Goal: Contribute content: Add original content to the website for others to see

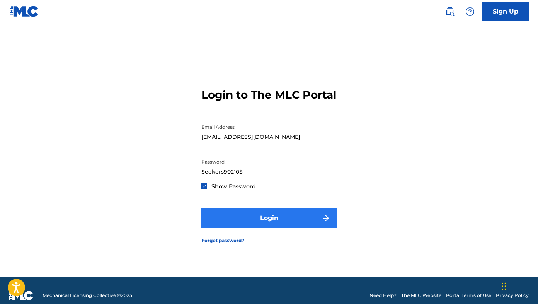
click at [291, 218] on button "Login" at bounding box center [268, 217] width 135 height 19
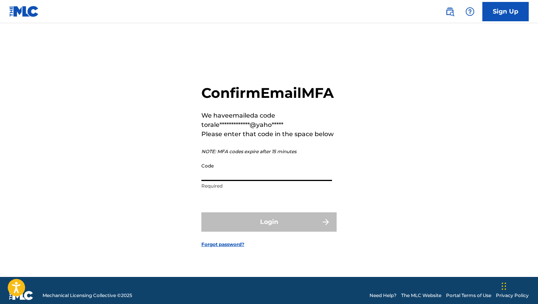
click at [284, 181] on input "Code" at bounding box center [266, 170] width 131 height 22
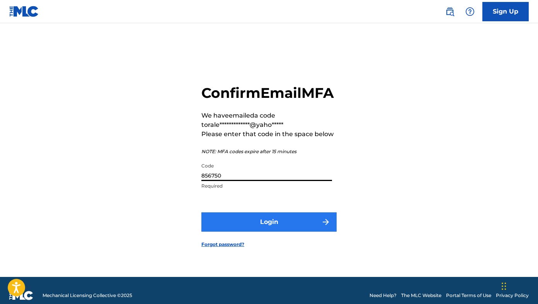
type input "856750"
click at [291, 229] on button "Login" at bounding box center [268, 221] width 135 height 19
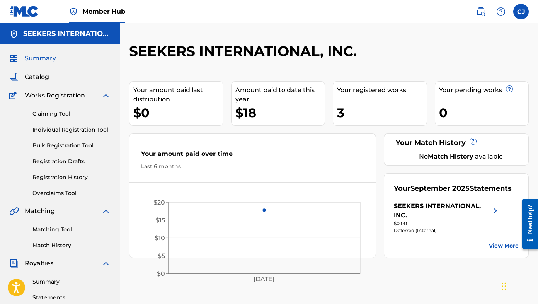
click at [414, 43] on div "SEEKERS INTERNATIONAL, INC." at bounding box center [283, 54] width 308 height 23
click at [60, 177] on link "Registration History" at bounding box center [71, 177] width 78 height 8
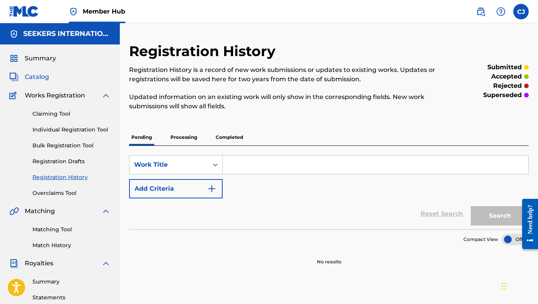
click at [39, 74] on span "Catalog" at bounding box center [37, 76] width 24 height 9
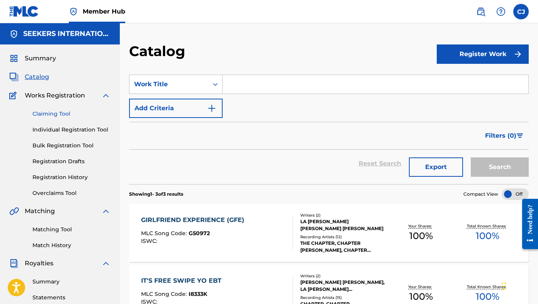
click at [48, 113] on link "Claiming Tool" at bounding box center [71, 114] width 78 height 8
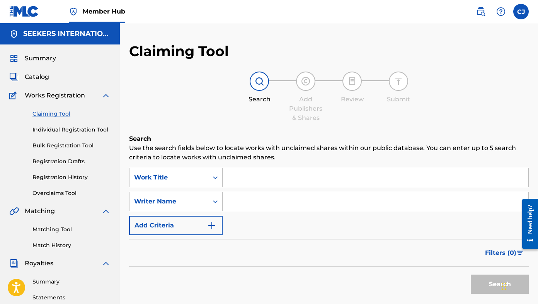
click at [267, 176] on input "Search Form" at bounding box center [376, 177] width 306 height 19
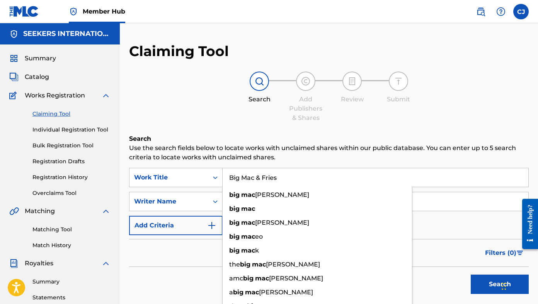
type input "Big Mac & Fries"
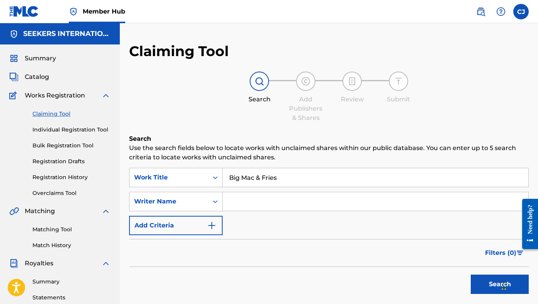
click at [460, 201] on input "Search Form" at bounding box center [376, 201] width 306 height 19
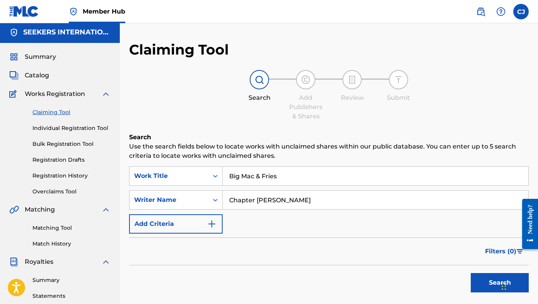
type input "Chapter [PERSON_NAME]"
click at [345, 227] on div "SearchWithCriteria8ce73c92-533d-436e-9e1f-f92958f76f6e Work Title Big Mac & Fri…" at bounding box center [329, 199] width 400 height 67
click at [485, 280] on button "Search" at bounding box center [500, 282] width 58 height 19
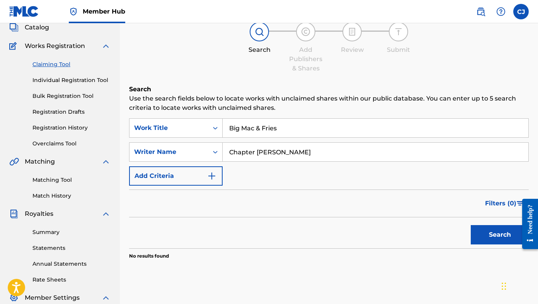
scroll to position [0, 0]
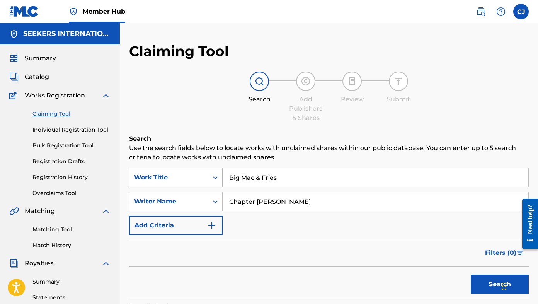
click at [215, 176] on icon "Search Form" at bounding box center [216, 178] width 8 height 8
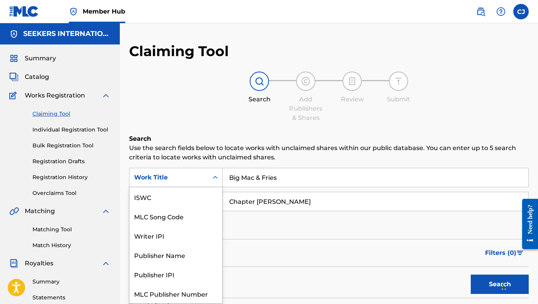
scroll to position [19, 0]
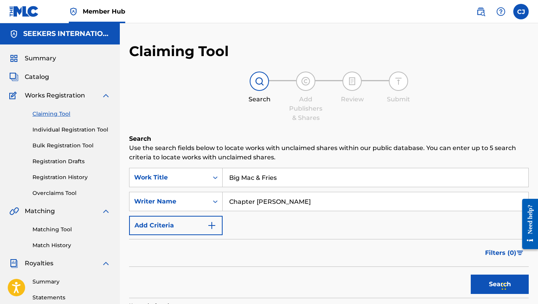
click at [158, 92] on div "Search Add Publishers & Shares Review Submit" at bounding box center [329, 97] width 400 height 51
click at [37, 76] on span "Catalog" at bounding box center [37, 76] width 24 height 9
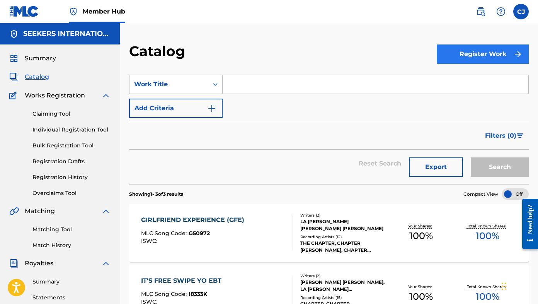
click at [474, 49] on button "Register Work" at bounding box center [483, 53] width 92 height 19
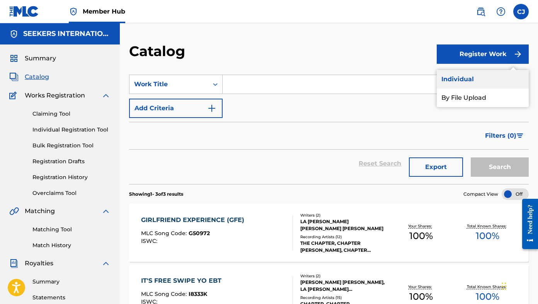
click at [460, 83] on link "Individual" at bounding box center [483, 79] width 92 height 19
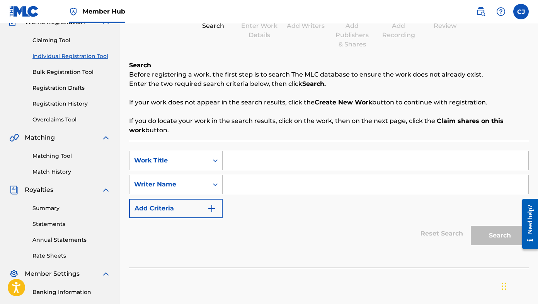
scroll to position [80, 0]
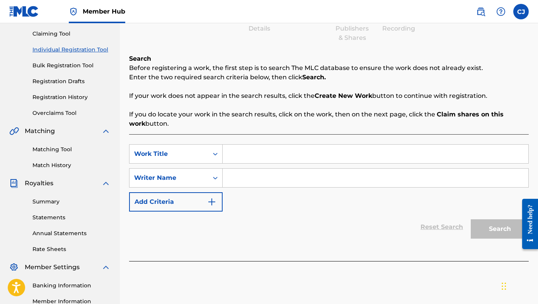
click at [269, 155] on input "Search Form" at bounding box center [376, 154] width 306 height 19
type input "Big Mac & Fries"
click at [247, 178] on input "Search Form" at bounding box center [376, 178] width 306 height 19
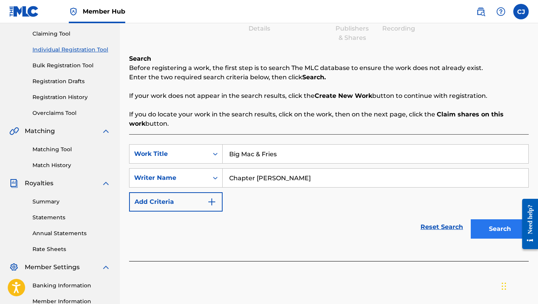
type input "Chapter [PERSON_NAME]"
click at [481, 227] on button "Search" at bounding box center [500, 228] width 58 height 19
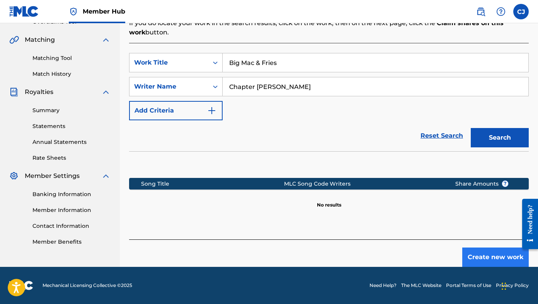
scroll to position [171, 0]
click at [490, 255] on button "Create new work" at bounding box center [495, 256] width 67 height 19
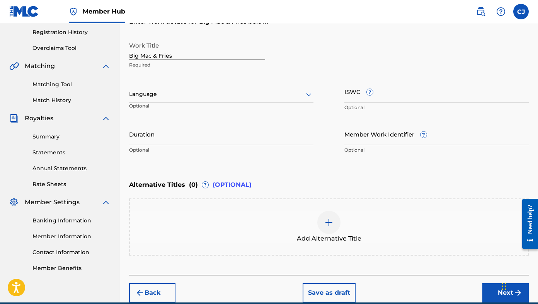
scroll to position [146, 0]
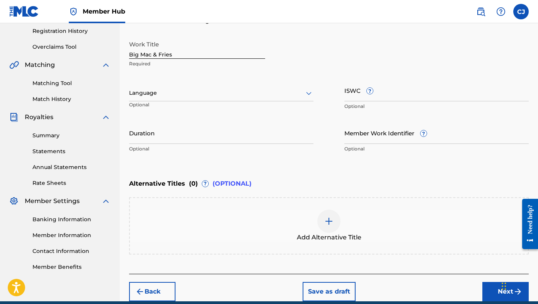
click at [234, 92] on div at bounding box center [221, 93] width 184 height 10
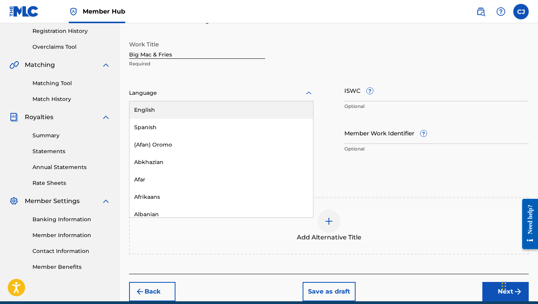
click at [203, 111] on div "English" at bounding box center [222, 109] width 184 height 17
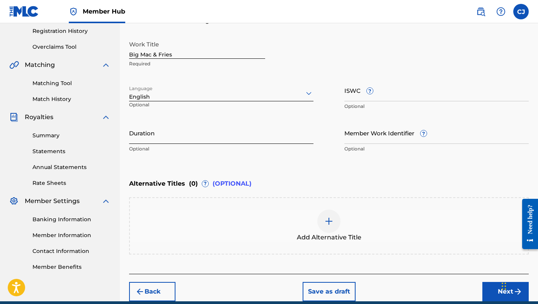
click at [186, 137] on input "Duration" at bounding box center [221, 133] width 184 height 22
paste input "T-334.002.739-2"
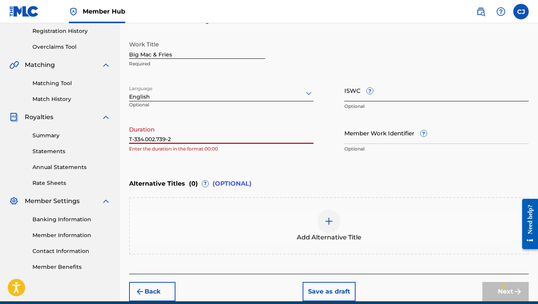
type input "T-334.002.739-2"
click at [392, 91] on input "ISWC ?" at bounding box center [437, 90] width 184 height 22
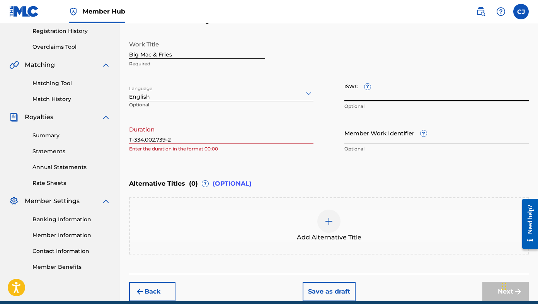
paste input "T-334.002.739-2"
type input "T-334.002.739-2"
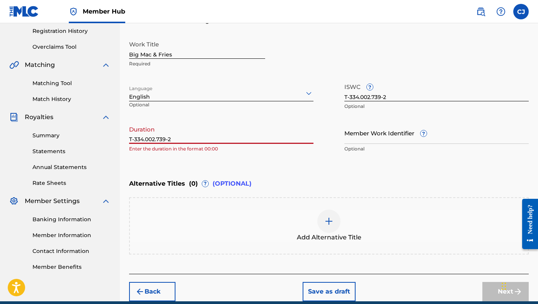
click at [179, 137] on input "T-334.002.739-2" at bounding box center [221, 133] width 184 height 22
type input "T"
click at [130, 140] on input "3:20" at bounding box center [221, 133] width 184 height 22
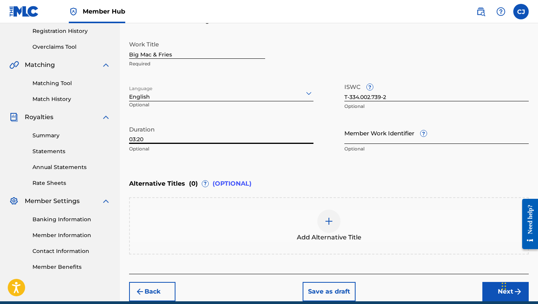
type input "03:20"
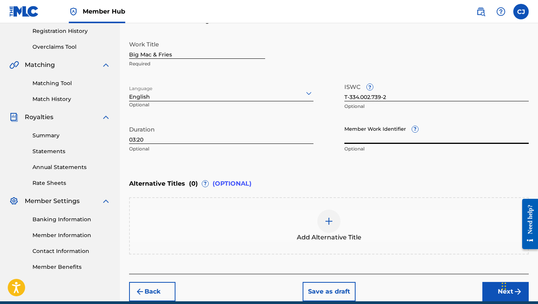
click at [372, 133] on input "Member Work Identifier ?" at bounding box center [437, 133] width 184 height 22
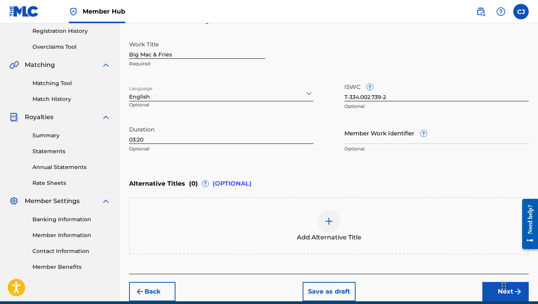
click at [410, 45] on div "Work Title Big Mac & Fries Required" at bounding box center [329, 54] width 400 height 35
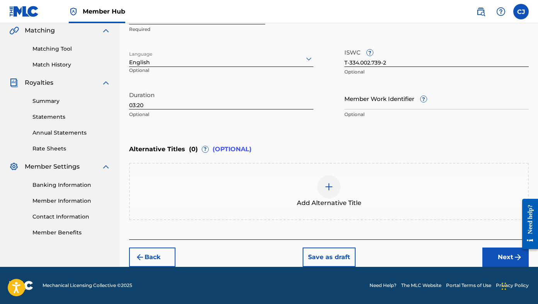
scroll to position [181, 0]
click at [329, 188] on img at bounding box center [328, 186] width 9 height 9
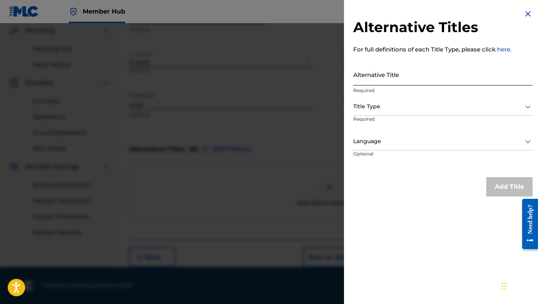
click at [409, 73] on input "Alternative Title" at bounding box center [442, 74] width 179 height 22
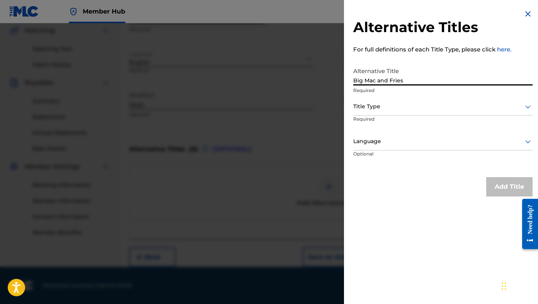
type input "Big Mac and Fries"
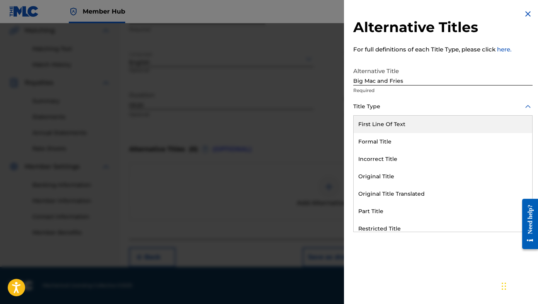
click at [389, 106] on div at bounding box center [442, 107] width 179 height 10
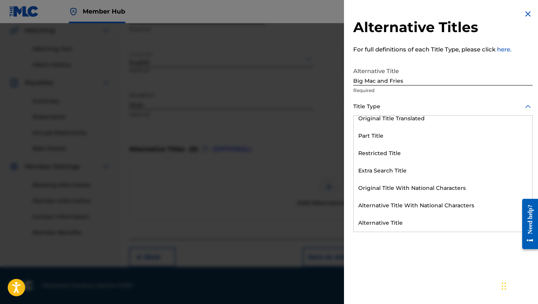
scroll to position [75, 0]
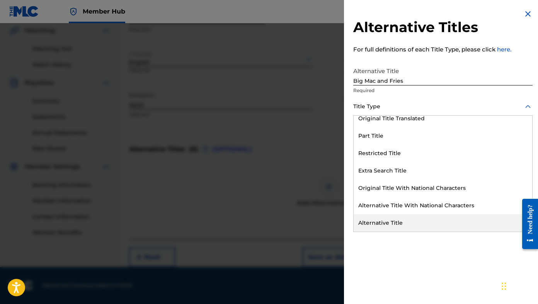
click at [382, 222] on div "Alternative Title" at bounding box center [443, 222] width 179 height 17
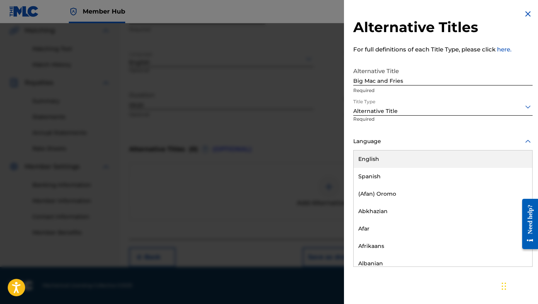
click at [378, 141] on div at bounding box center [442, 141] width 179 height 10
click at [377, 154] on div "English" at bounding box center [443, 158] width 179 height 17
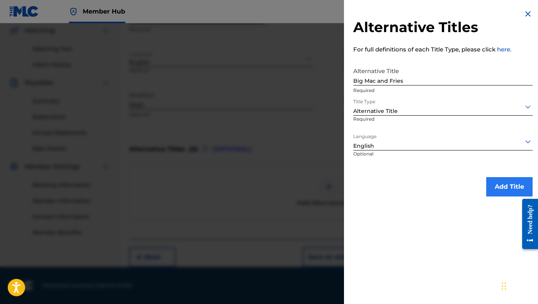
click at [507, 186] on button "Add Title" at bounding box center [509, 186] width 46 height 19
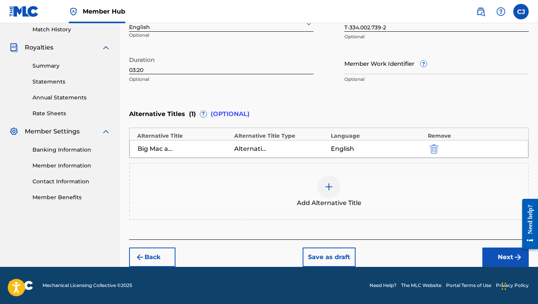
scroll to position [215, 0]
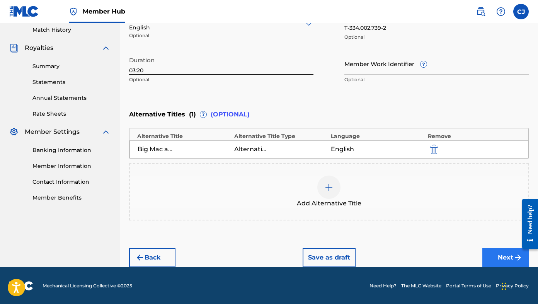
click at [507, 255] on button "Next" at bounding box center [506, 257] width 46 height 19
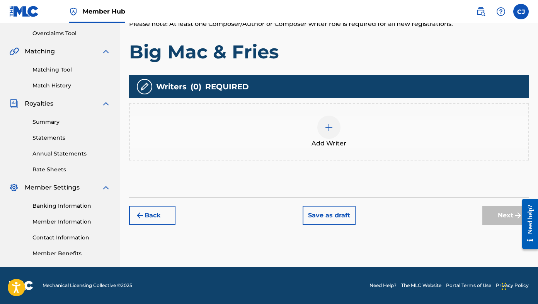
click at [331, 124] on img at bounding box center [328, 127] width 9 height 9
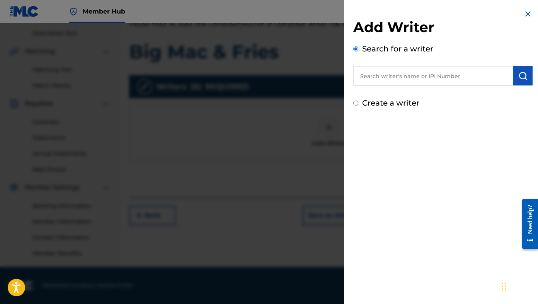
click at [382, 75] on input "text" at bounding box center [433, 75] width 160 height 19
type input "5"
type input "00582451835"
click at [520, 76] on img "submit" at bounding box center [523, 75] width 9 height 9
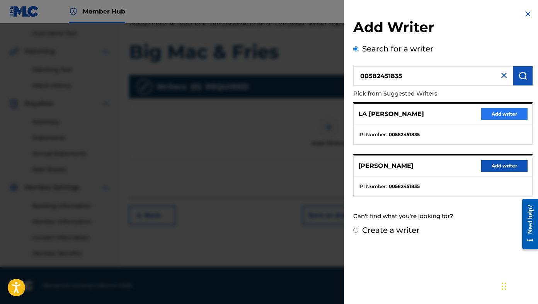
click at [498, 111] on button "Add writer" at bounding box center [504, 114] width 46 height 12
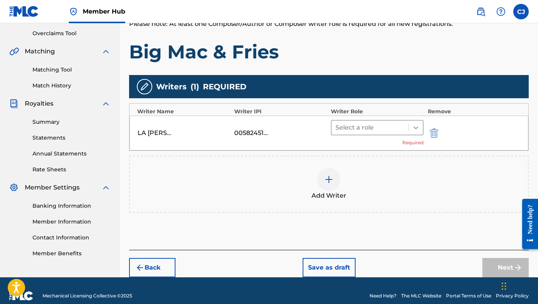
click at [415, 126] on icon at bounding box center [416, 127] width 5 height 3
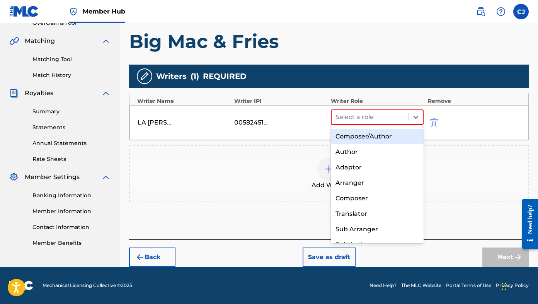
scroll to position [170, 0]
click at [367, 136] on div "Composer/Author" at bounding box center [377, 137] width 93 height 15
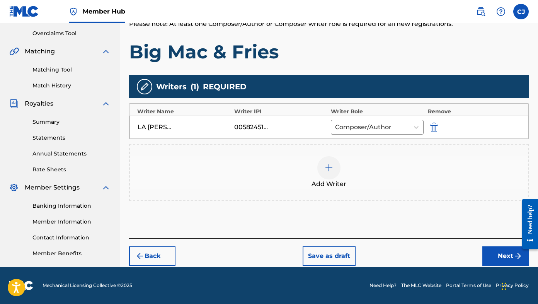
scroll to position [160, 0]
click at [326, 166] on img at bounding box center [328, 167] width 9 height 9
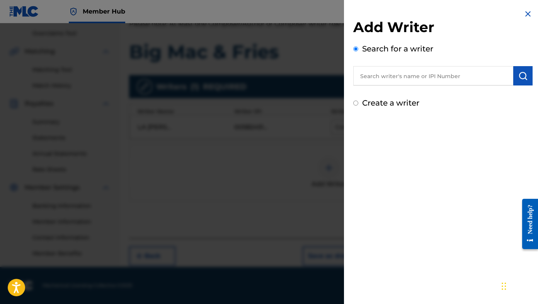
click at [412, 77] on input "text" at bounding box center [433, 75] width 160 height 19
click at [519, 77] on img "submit" at bounding box center [523, 75] width 9 height 9
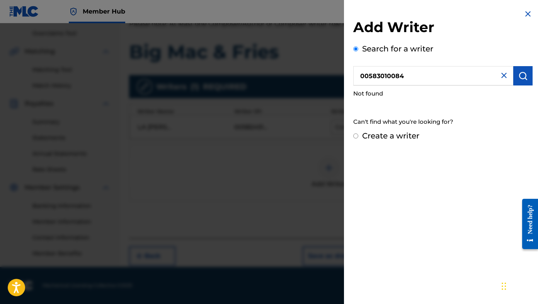
click at [408, 73] on input "00583010084" at bounding box center [433, 75] width 160 height 19
type input "0"
type input "00582451835"
click at [525, 78] on img "submit" at bounding box center [523, 75] width 9 height 9
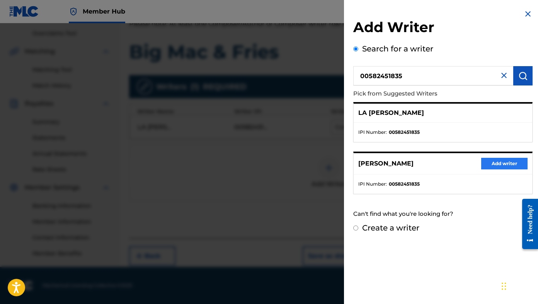
click at [494, 160] on button "Add writer" at bounding box center [504, 164] width 46 height 12
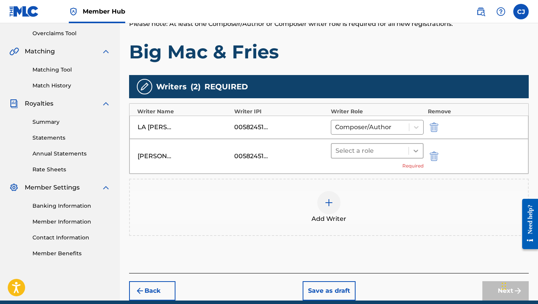
click at [416, 150] on icon at bounding box center [416, 151] width 8 height 8
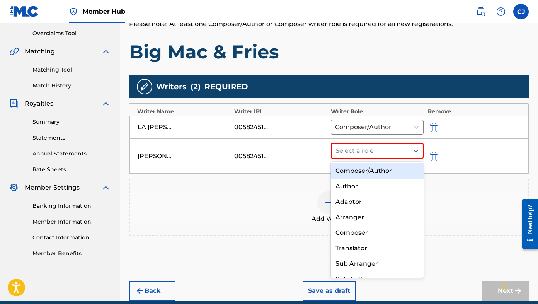
click at [376, 172] on div "Composer/Author" at bounding box center [377, 170] width 93 height 15
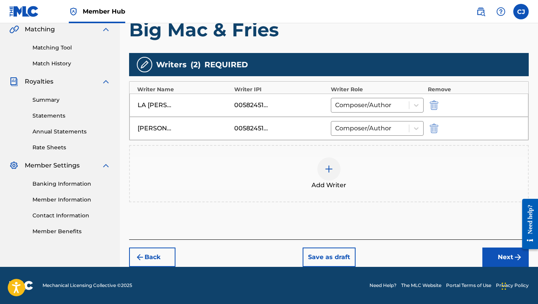
scroll to position [182, 0]
click at [504, 259] on button "Next" at bounding box center [506, 256] width 46 height 19
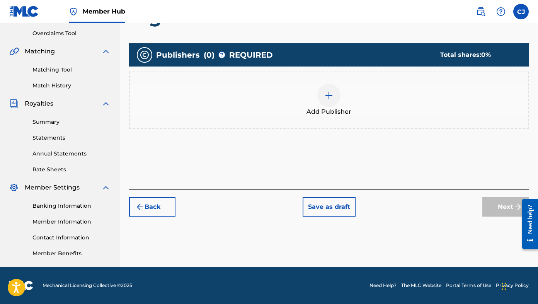
click at [326, 93] on img at bounding box center [328, 95] width 9 height 9
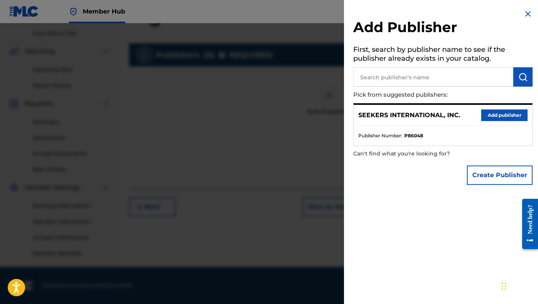
click at [434, 73] on input "text" at bounding box center [433, 76] width 160 height 19
type input "Seekers CIA Publishing"
click at [521, 78] on img "submit" at bounding box center [523, 76] width 9 height 9
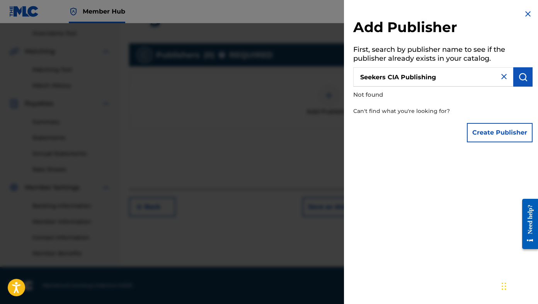
click at [463, 79] on input "Seekers CIA Publishing" at bounding box center [433, 76] width 160 height 19
click at [502, 75] on img at bounding box center [504, 76] width 9 height 9
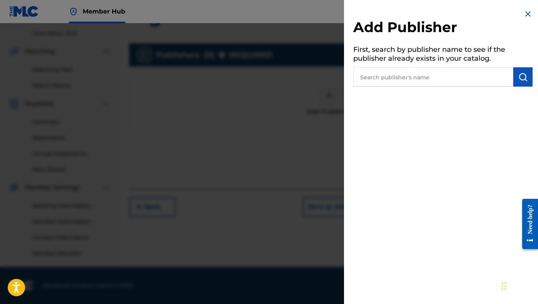
click at [467, 77] on input "text" at bounding box center [433, 76] width 160 height 19
type input "Seekers CIA Publishing"
click at [522, 75] on img "submit" at bounding box center [523, 76] width 9 height 9
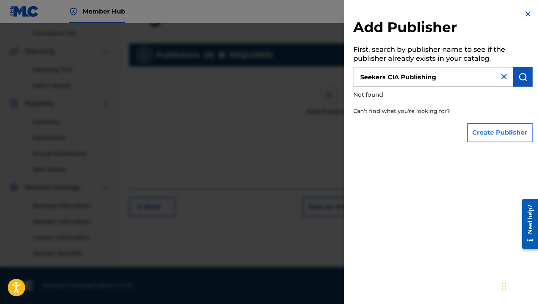
click at [484, 131] on button "Create Publisher" at bounding box center [500, 132] width 66 height 19
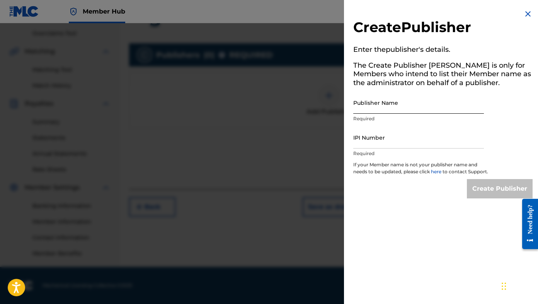
click at [392, 105] on input "Publisher Name" at bounding box center [418, 103] width 131 height 22
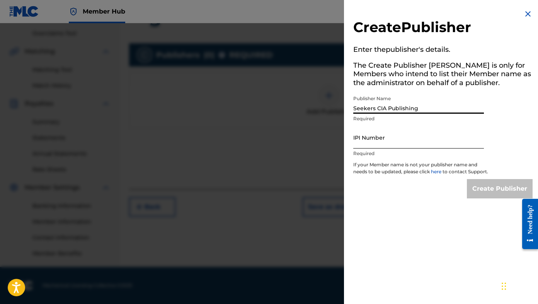
scroll to position [160, 0]
type input "Seekers CIA Publishing"
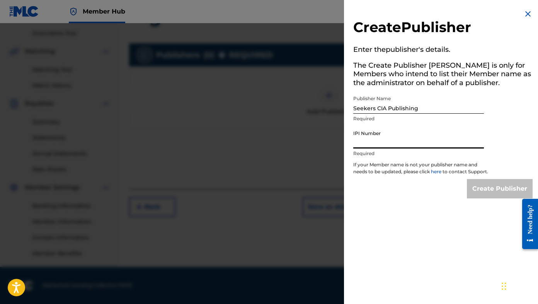
click at [386, 141] on input "IPI Number" at bounding box center [418, 137] width 131 height 22
type input "00649574400"
click at [505, 196] on input "Create Publisher" at bounding box center [500, 188] width 66 height 19
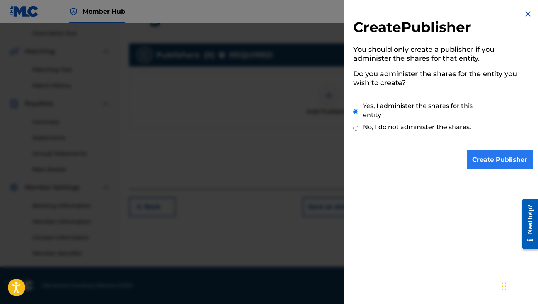
click at [493, 157] on input "Create Publisher" at bounding box center [500, 159] width 66 height 19
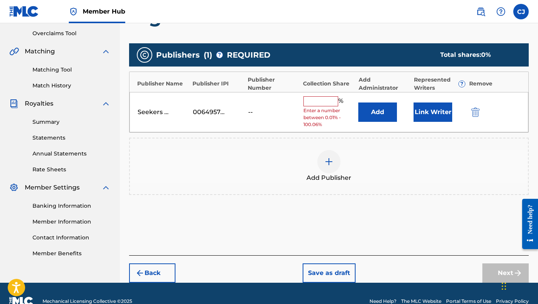
click at [322, 102] on input "text" at bounding box center [321, 101] width 35 height 10
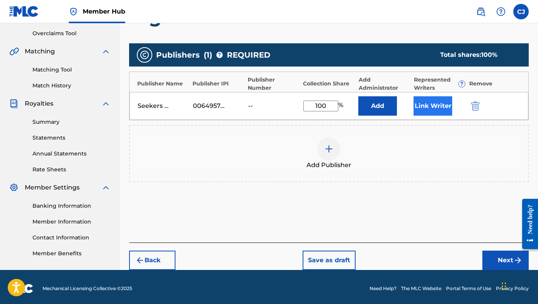
type input "100"
click at [425, 101] on button "Link Writer" at bounding box center [433, 105] width 39 height 19
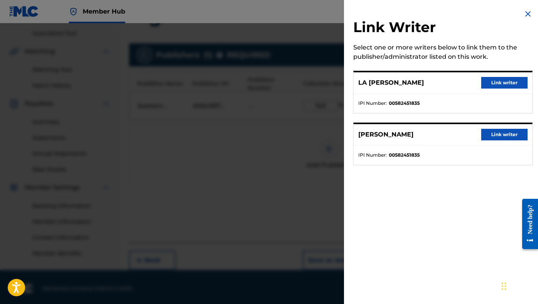
click at [487, 80] on button "Link writer" at bounding box center [504, 83] width 46 height 12
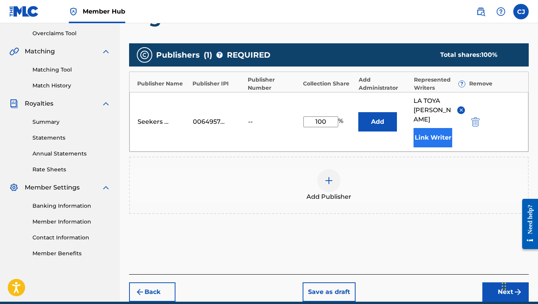
click at [427, 130] on button "Link Writer" at bounding box center [433, 137] width 39 height 19
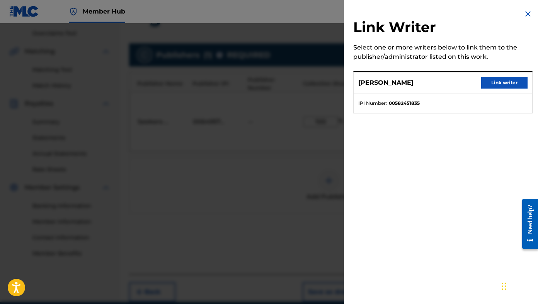
drag, startPoint x: 498, startPoint y: 80, endPoint x: 492, endPoint y: 87, distance: 8.7
click at [498, 80] on button "Link writer" at bounding box center [504, 83] width 46 height 12
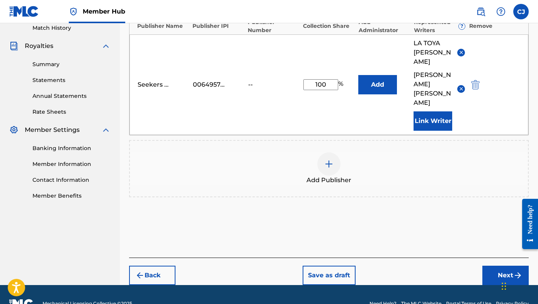
scroll to position [217, 0]
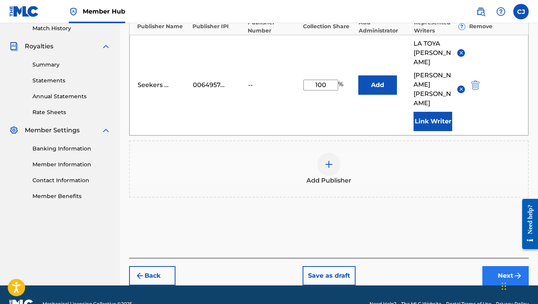
click at [505, 266] on button "Next" at bounding box center [506, 275] width 46 height 19
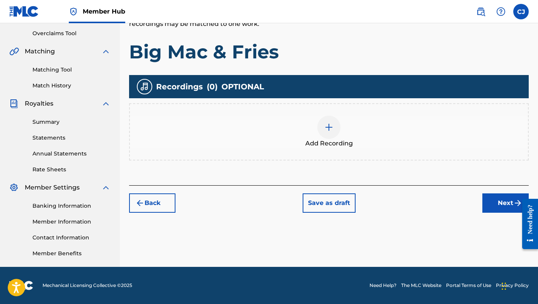
scroll to position [160, 0]
click at [332, 127] on img at bounding box center [328, 127] width 9 height 9
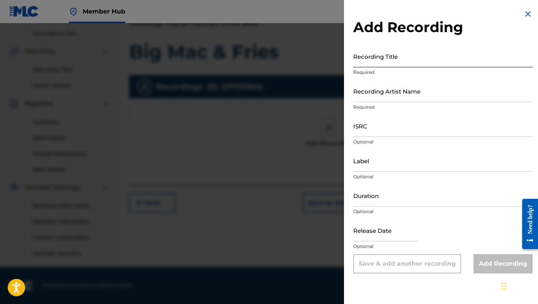
click at [389, 60] on input "Recording Title" at bounding box center [442, 56] width 179 height 22
type input "Big Mac & Fries"
click at [375, 96] on input "Recording Artist Name" at bounding box center [442, 91] width 179 height 22
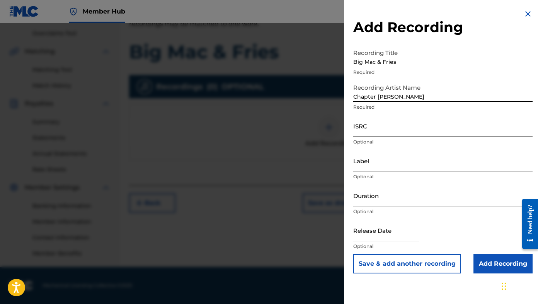
type input "Chapter [PERSON_NAME]"
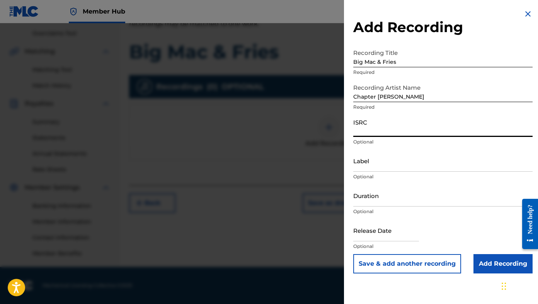
click at [363, 131] on input "ISRC" at bounding box center [442, 126] width 179 height 22
type input "USVSG2500038"
click at [384, 165] on input "Label" at bounding box center [442, 161] width 179 height 22
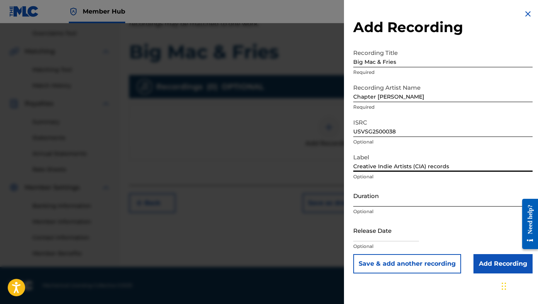
type input "Creative Indie Artists (CIA) records"
click at [394, 200] on input "Duration" at bounding box center [442, 195] width 179 height 22
type input "3"
type input "03:20"
click at [472, 222] on div "Release Date Optional" at bounding box center [442, 236] width 179 height 35
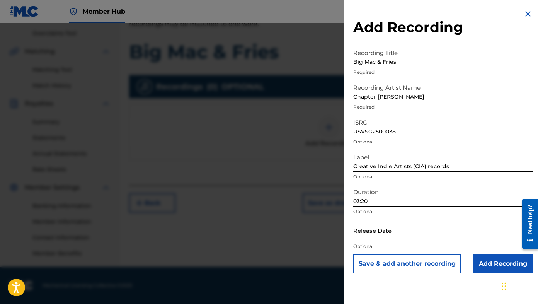
select select "9"
select select "2025"
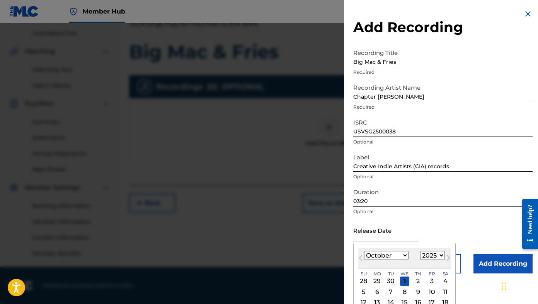
click at [409, 236] on input "text" at bounding box center [386, 230] width 66 height 22
click at [362, 258] on span "Previous Month" at bounding box center [362, 259] width 0 height 12
select select "7"
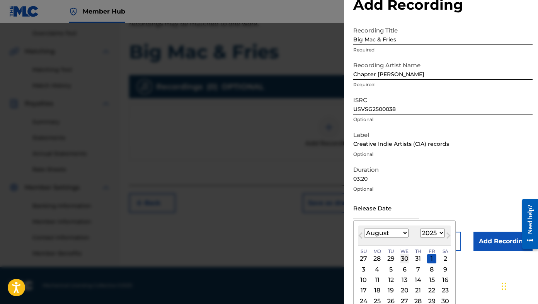
scroll to position [25, 0]
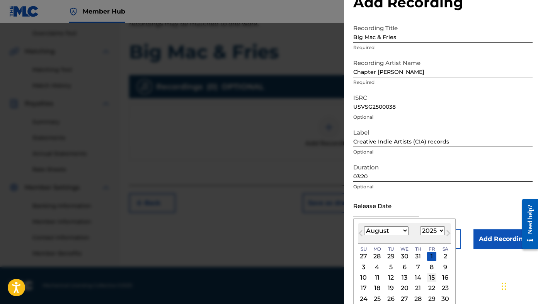
click at [427, 276] on div "15" at bounding box center [431, 277] width 9 height 9
type input "[DATE]"
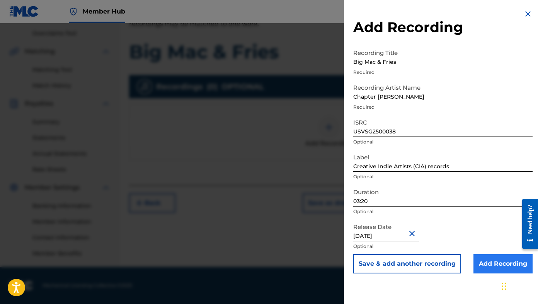
click at [492, 262] on input "Add Recording" at bounding box center [503, 263] width 59 height 19
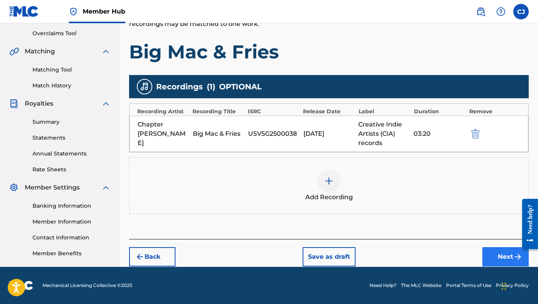
click at [499, 254] on button "Next" at bounding box center [506, 256] width 46 height 19
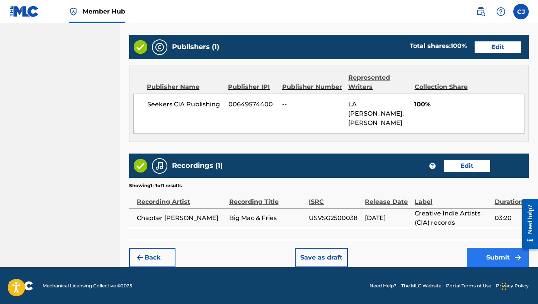
scroll to position [418, 0]
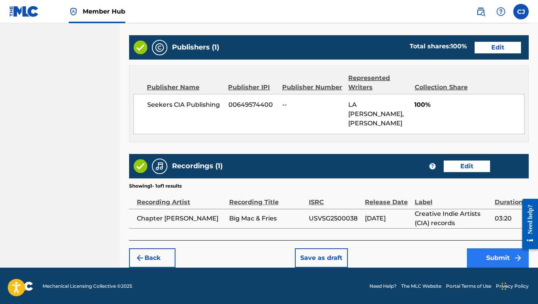
click at [496, 256] on button "Submit" at bounding box center [498, 257] width 62 height 19
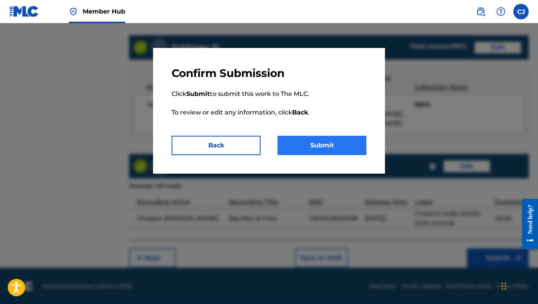
click at [333, 145] on button "Submit" at bounding box center [322, 145] width 89 height 19
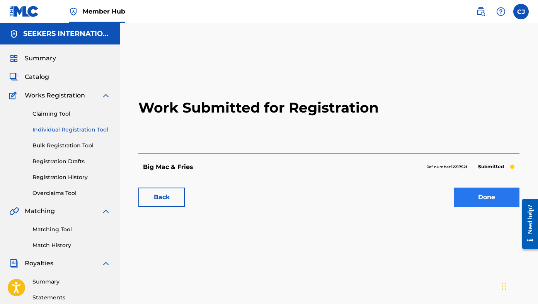
click at [483, 198] on link "Done" at bounding box center [487, 197] width 66 height 19
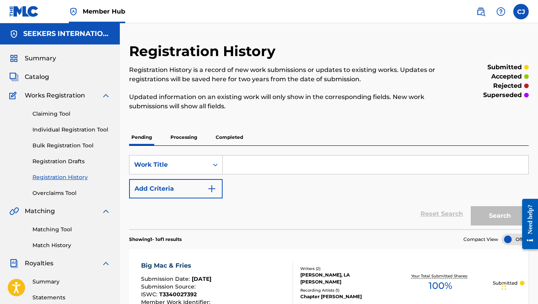
click at [261, 166] on input "Search Form" at bounding box center [376, 164] width 306 height 19
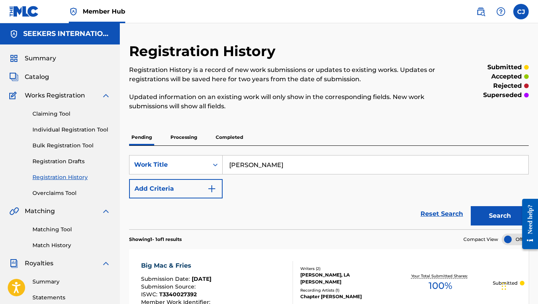
type input "[PERSON_NAME]"
click at [359, 191] on div "SearchWithCriteriac5d03ee1-a0ab-4ca3-8522-f0a2240a1b04 Work Title Okie Dokie Ad…" at bounding box center [329, 176] width 400 height 43
click at [505, 216] on button "Search" at bounding box center [500, 215] width 58 height 19
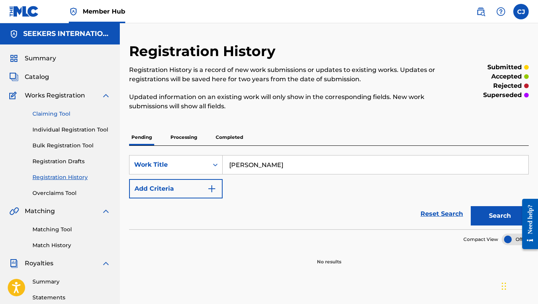
click at [55, 113] on link "Claiming Tool" at bounding box center [71, 114] width 78 height 8
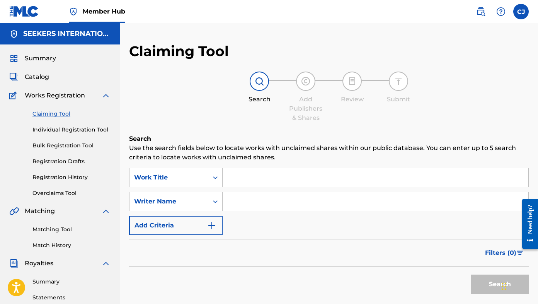
click at [273, 181] on input "Search Form" at bounding box center [376, 177] width 306 height 19
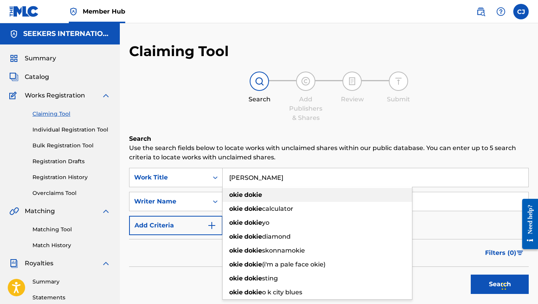
click at [253, 194] on strong "dokie" at bounding box center [253, 194] width 18 height 7
type input "okie dokie"
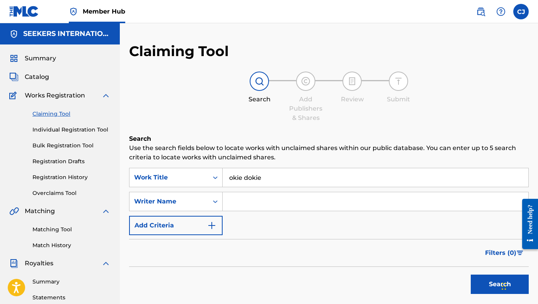
click at [247, 200] on input "Search Form" at bounding box center [376, 201] width 306 height 19
click at [215, 200] on div "Writer Name" at bounding box center [176, 201] width 94 height 19
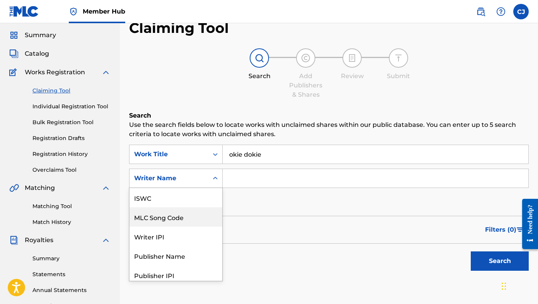
scroll to position [24, 0]
click at [167, 213] on div "Writer IPI" at bounding box center [176, 216] width 93 height 19
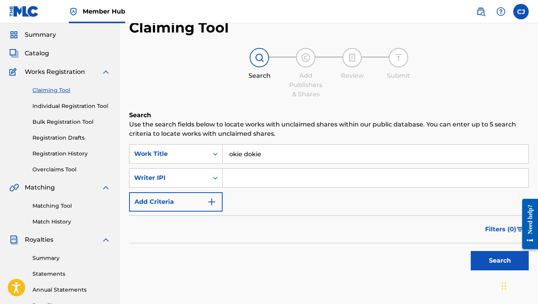
click at [269, 176] on input "Search Form" at bounding box center [376, 178] width 306 height 19
type input "00582451835"
click at [498, 259] on button "Search" at bounding box center [500, 260] width 58 height 19
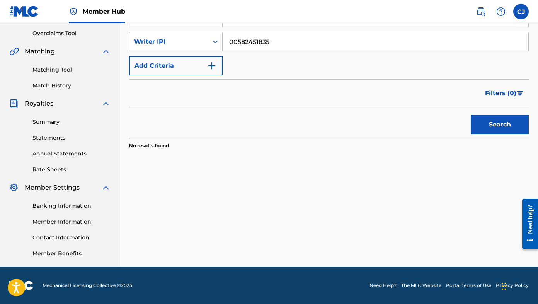
scroll to position [160, 0]
click at [485, 122] on button "Search" at bounding box center [500, 124] width 58 height 19
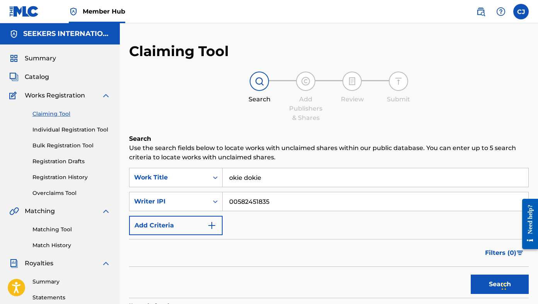
scroll to position [0, 0]
click at [75, 129] on link "Individual Registration Tool" at bounding box center [71, 130] width 78 height 8
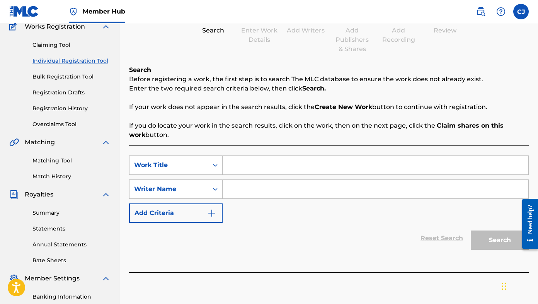
scroll to position [72, 0]
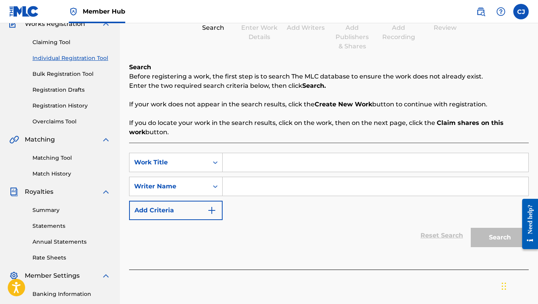
click at [251, 164] on input "Search Form" at bounding box center [376, 162] width 306 height 19
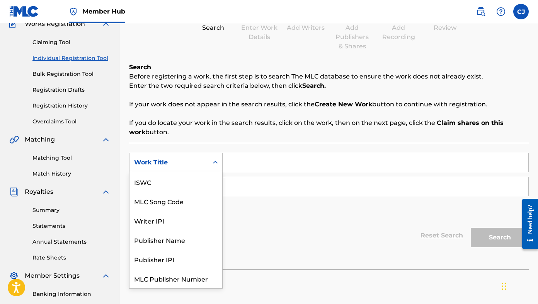
click at [213, 162] on icon "Search Form" at bounding box center [216, 163] width 8 height 8
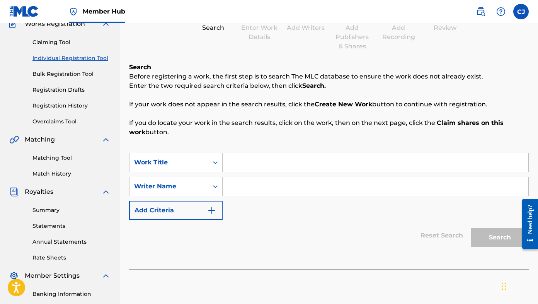
click at [213, 162] on icon "Search Form" at bounding box center [216, 163] width 8 height 8
click at [242, 162] on input "Search Form" at bounding box center [376, 162] width 306 height 19
type input "[PERSON_NAME]"
click at [251, 183] on input "Search Form" at bounding box center [376, 186] width 306 height 19
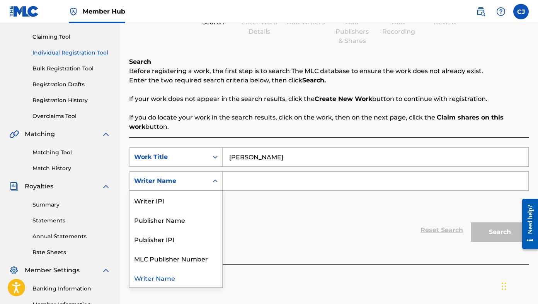
click at [211, 180] on div "Search Form" at bounding box center [215, 181] width 14 height 14
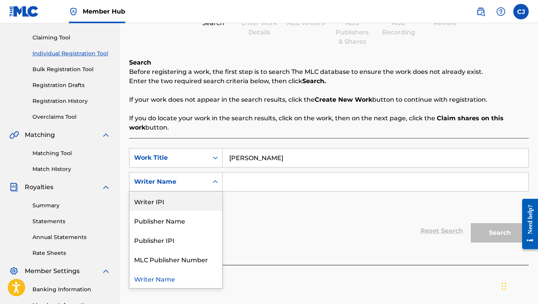
click at [197, 199] on div "Writer IPI" at bounding box center [176, 200] width 93 height 19
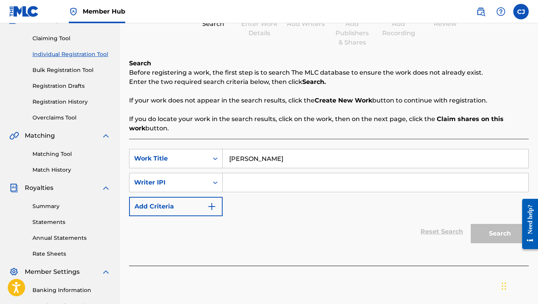
scroll to position [75, 0]
click at [270, 179] on input "Search Form" at bounding box center [376, 182] width 306 height 19
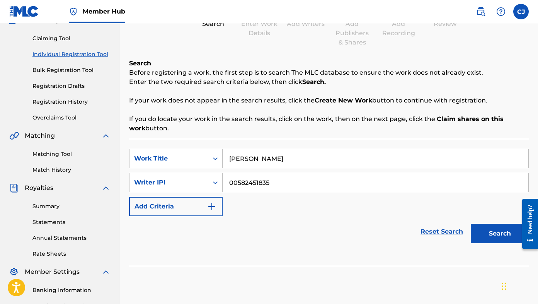
type input "00582451835"
click at [373, 227] on div "Reset Search Search" at bounding box center [329, 231] width 400 height 31
click at [492, 235] on button "Search" at bounding box center [500, 233] width 58 height 19
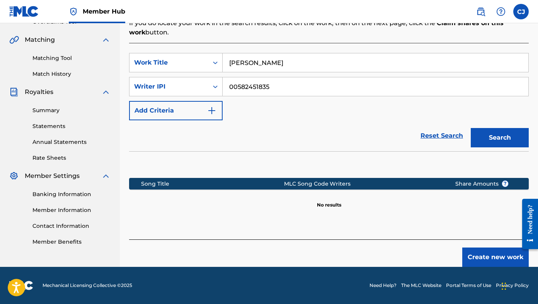
scroll to position [171, 0]
click at [488, 258] on button "Create new work" at bounding box center [495, 256] width 67 height 19
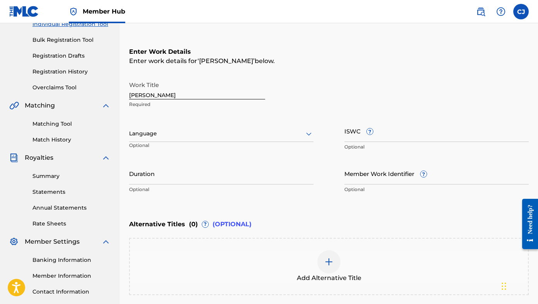
scroll to position [111, 0]
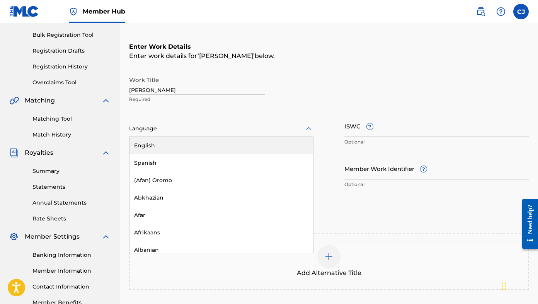
click at [248, 128] on div at bounding box center [221, 129] width 184 height 10
click at [227, 147] on div "English" at bounding box center [222, 145] width 184 height 17
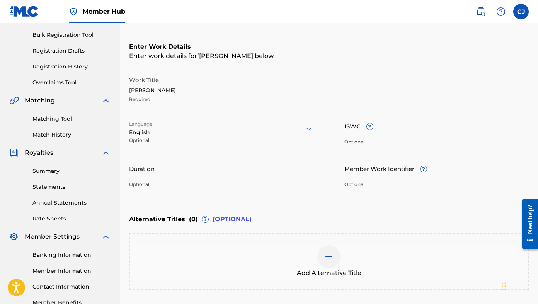
click at [404, 130] on input "ISWC ?" at bounding box center [437, 126] width 184 height 22
